Goal: Transaction & Acquisition: Purchase product/service

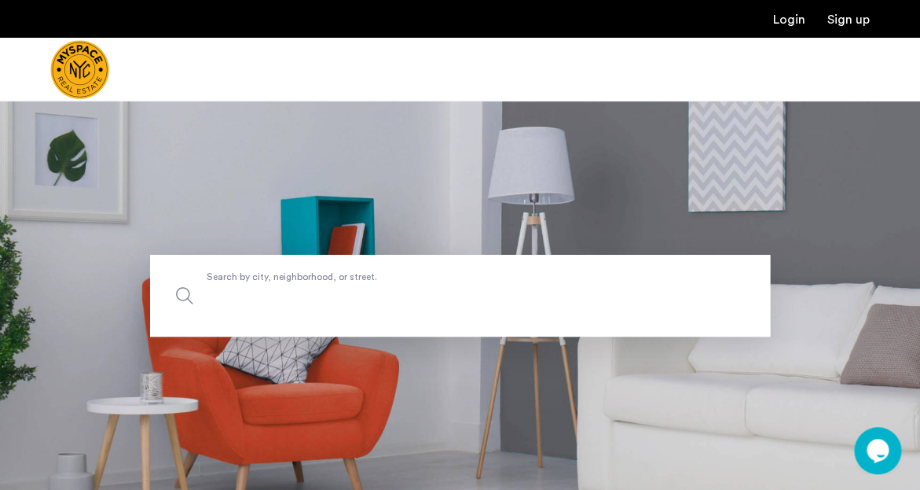
click at [352, 307] on input "Search by city, neighborhood, or street." at bounding box center [460, 296] width 620 height 82
type input "**********"
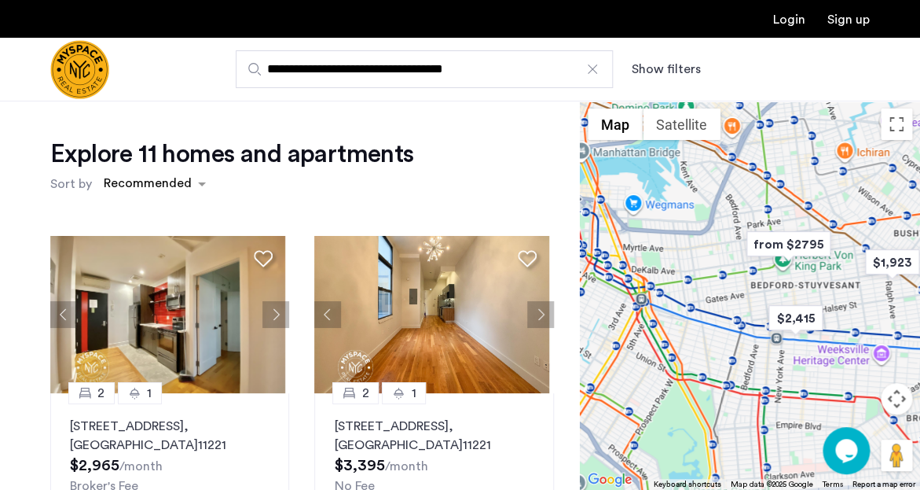
drag, startPoint x: 719, startPoint y: 360, endPoint x: 795, endPoint y: 359, distance: 76.2
click at [795, 359] on div at bounding box center [750, 295] width 340 height 389
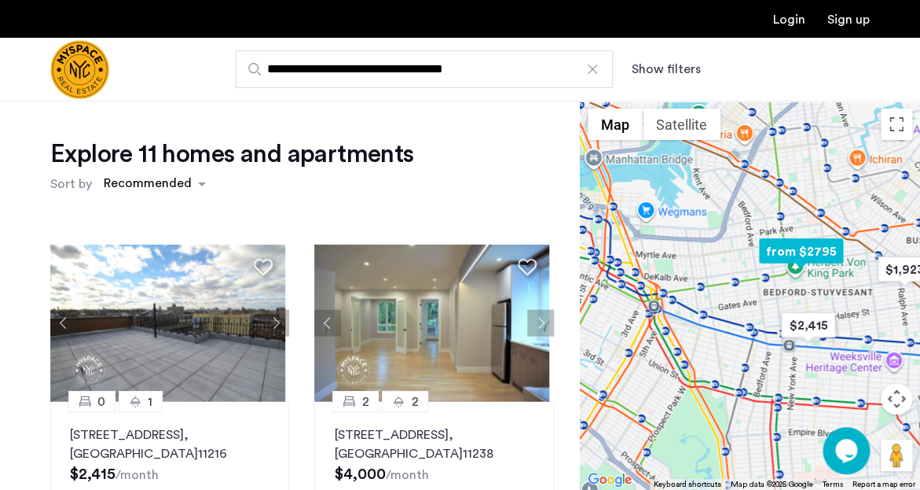
scroll to position [1297, 0]
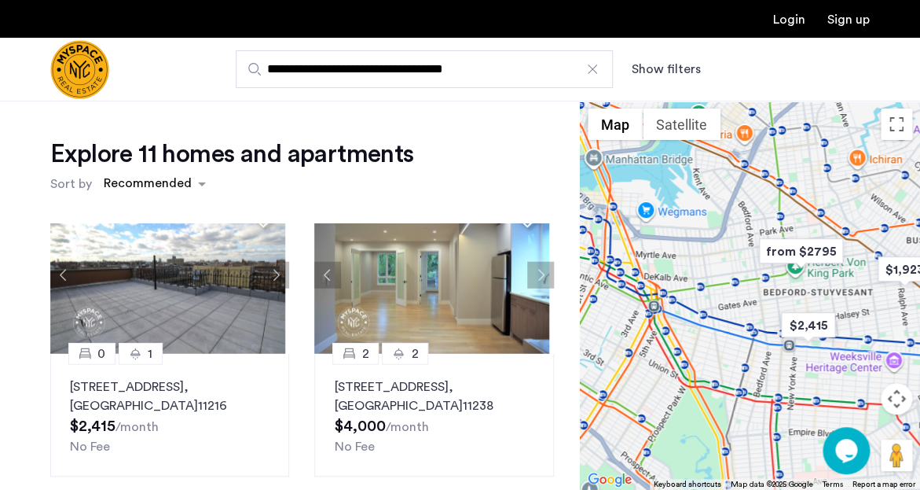
click at [825, 244] on img "from $2795" at bounding box center [801, 250] width 97 height 35
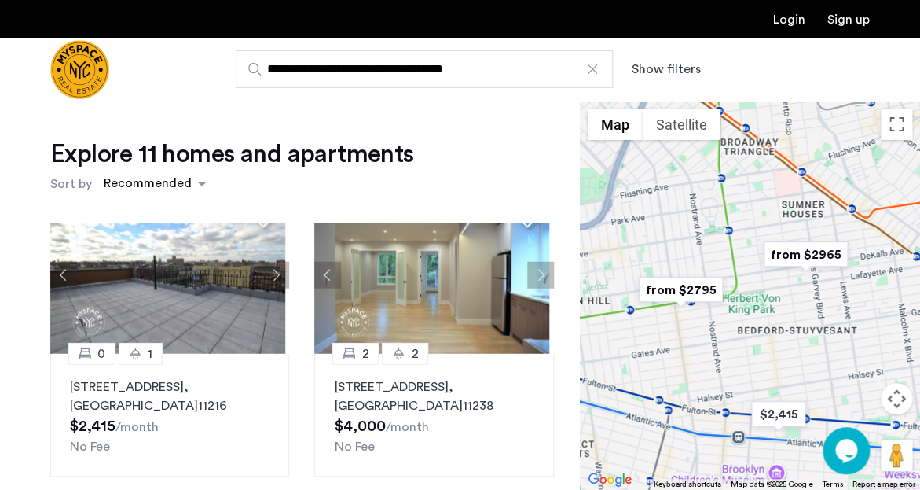
click at [686, 290] on img "from $2795" at bounding box center [681, 289] width 97 height 35
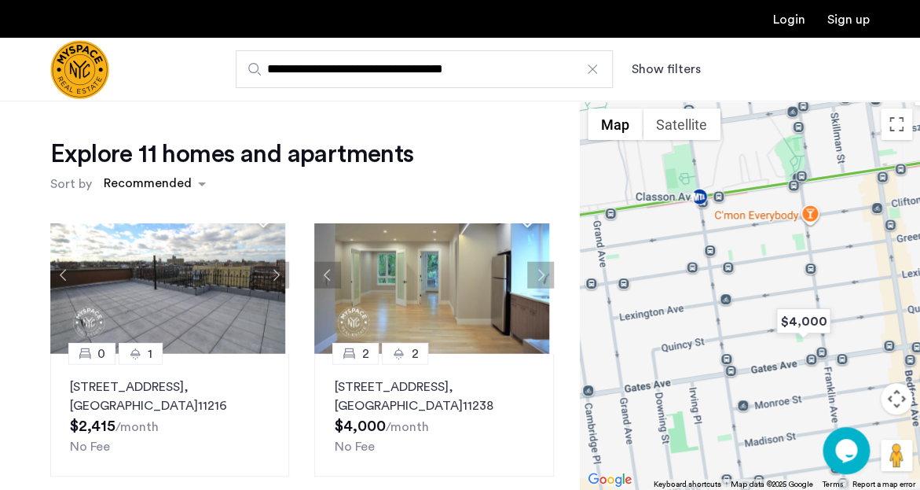
drag, startPoint x: 707, startPoint y: 347, endPoint x: 850, endPoint y: 269, distance: 162.8
click at [850, 269] on div "To navigate, press the arrow keys." at bounding box center [750, 295] width 340 height 389
click at [813, 318] on img "$4,000" at bounding box center [803, 320] width 67 height 35
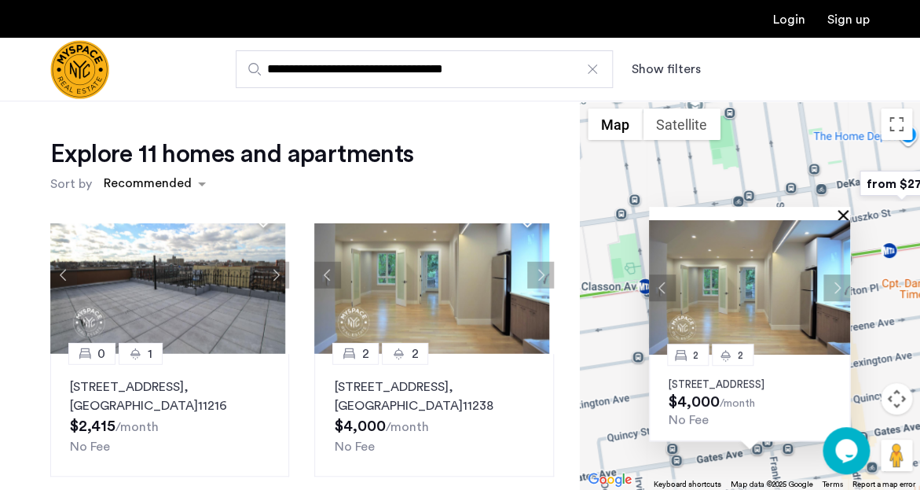
click at [847, 211] on button "Close" at bounding box center [846, 214] width 11 height 11
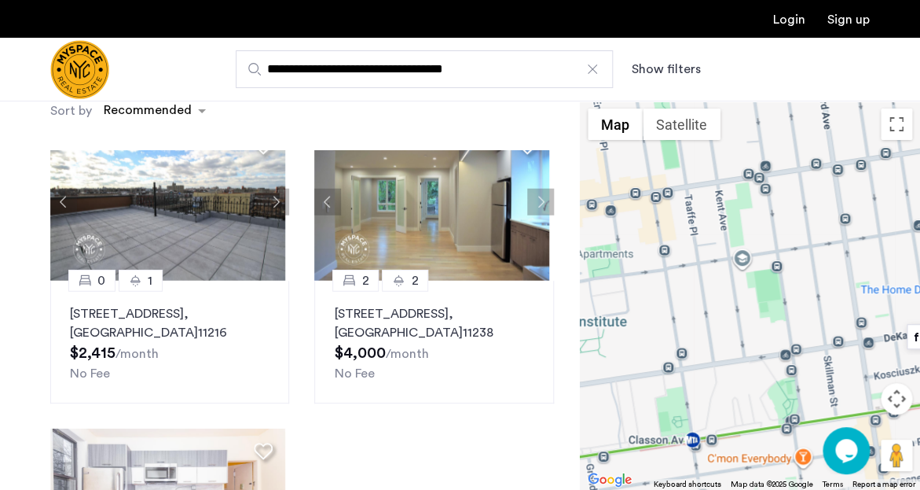
scroll to position [136, 0]
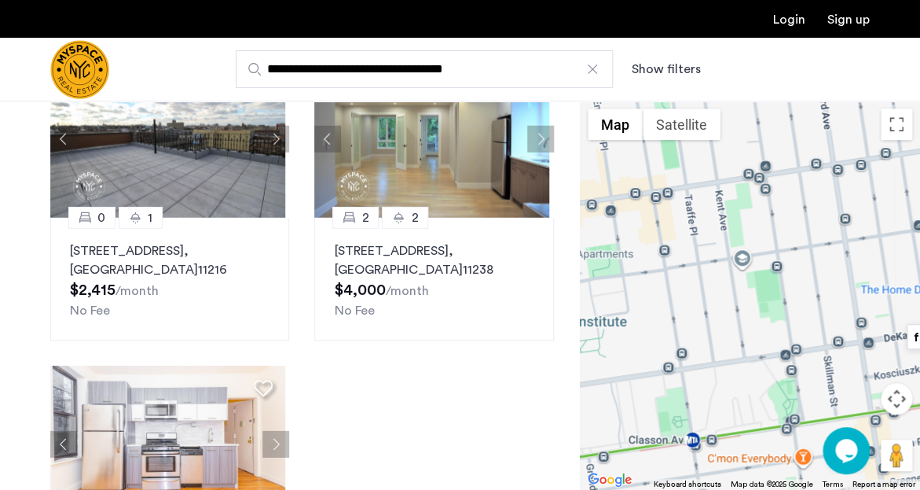
drag, startPoint x: 776, startPoint y: 354, endPoint x: 823, endPoint y: 505, distance: 158.8
click at [823, 489] on div "$2,415 $1,923 $3,500 $4,169 $4,000 from $2965 from $3400 from $2795" at bounding box center [750, 295] width 340 height 389
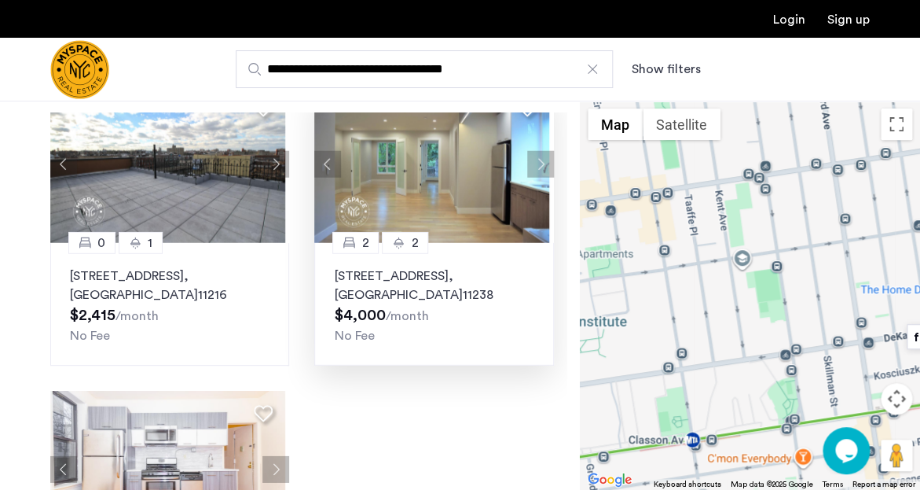
scroll to position [112, 0]
